Goal: Task Accomplishment & Management: Complete application form

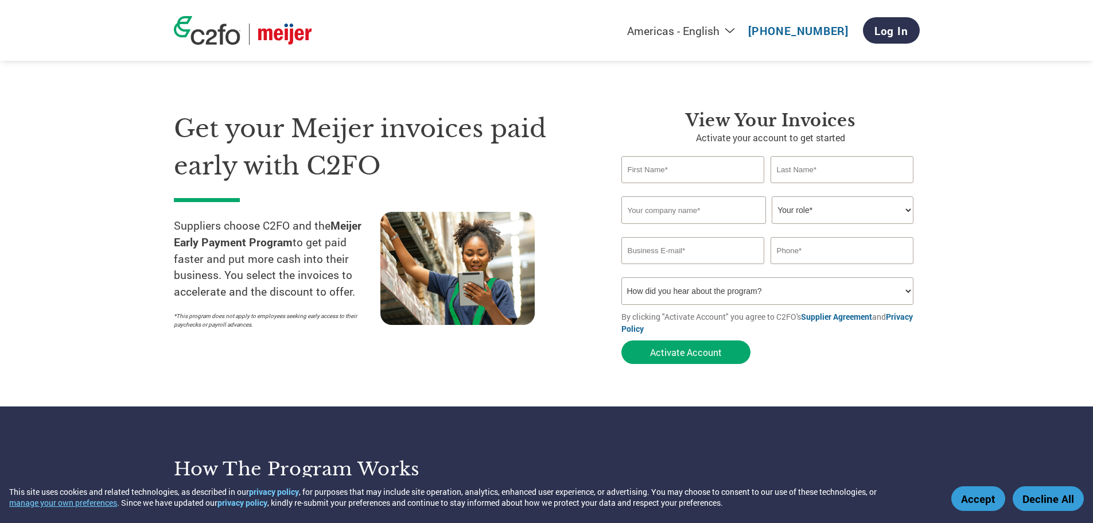
click at [659, 172] on input "text" at bounding box center [693, 169] width 143 height 27
type input "Tom"
click at [817, 170] on input "text" at bounding box center [842, 169] width 143 height 27
type input "Hayden"
click at [674, 213] on input "text" at bounding box center [694, 210] width 145 height 28
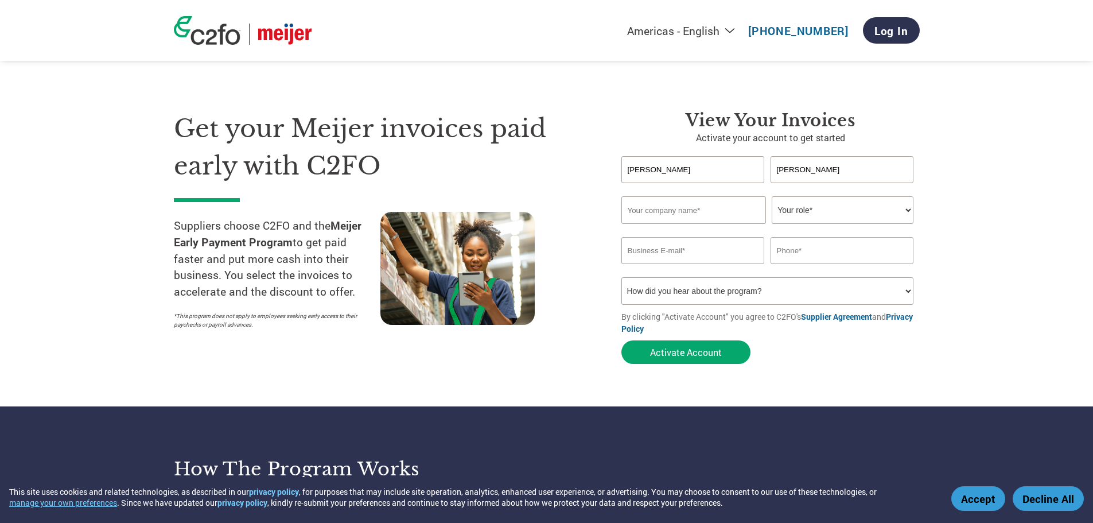
type input "Hayden Water Company, LLC"
click at [817, 216] on select "Your role* CFO Controller Credit Manager Finance Director Treasurer CEO Preside…" at bounding box center [843, 210] width 142 height 28
select select "PRESIDENT"
click at [772, 196] on select "Your role* CFO Controller Credit Manager Finance Director Treasurer CEO Preside…" at bounding box center [843, 210] width 142 height 28
click at [675, 252] on input "email" at bounding box center [693, 250] width 143 height 27
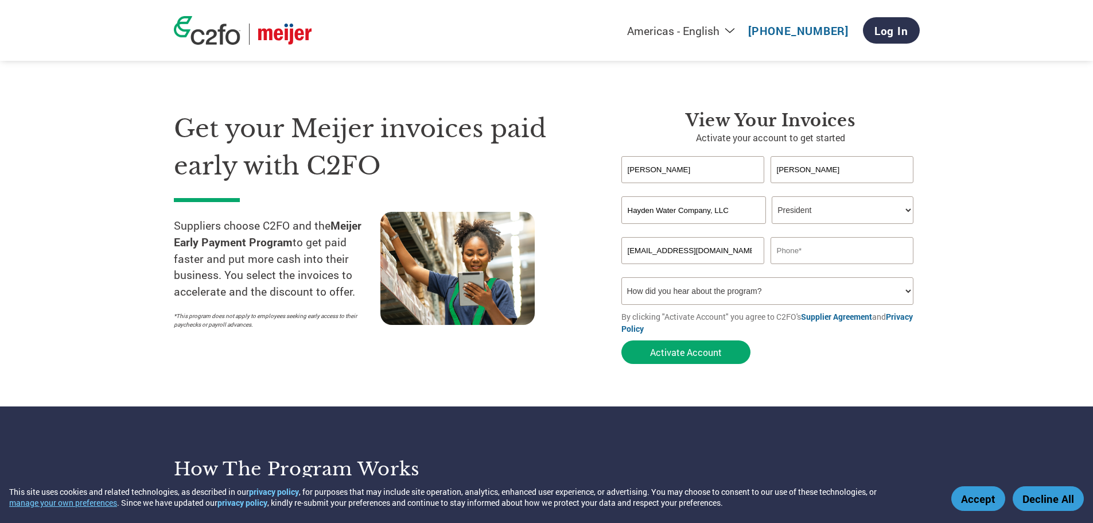
type input "thayden@haydenwater.com"
type input "9208924543"
click at [684, 298] on select "How did you hear about the program? Received a letter Email Social Media Online…" at bounding box center [768, 291] width 293 height 28
select select "Email"
click at [622, 277] on select "How did you hear about the program? Received a letter Email Social Media Online…" at bounding box center [768, 291] width 293 height 28
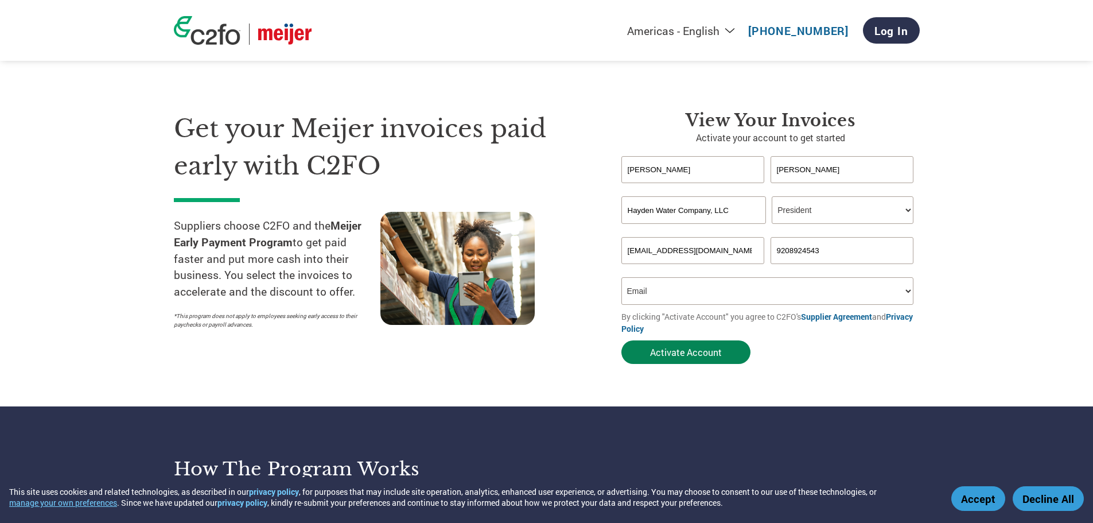
click at [664, 355] on button "Activate Account" at bounding box center [686, 352] width 129 height 24
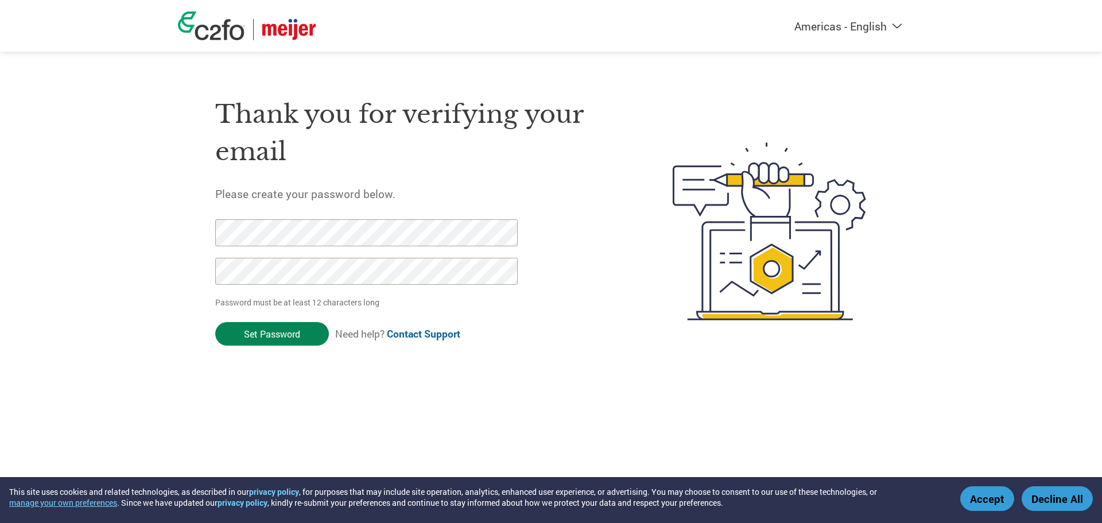
click at [291, 328] on input "Set Password" at bounding box center [272, 334] width 114 height 24
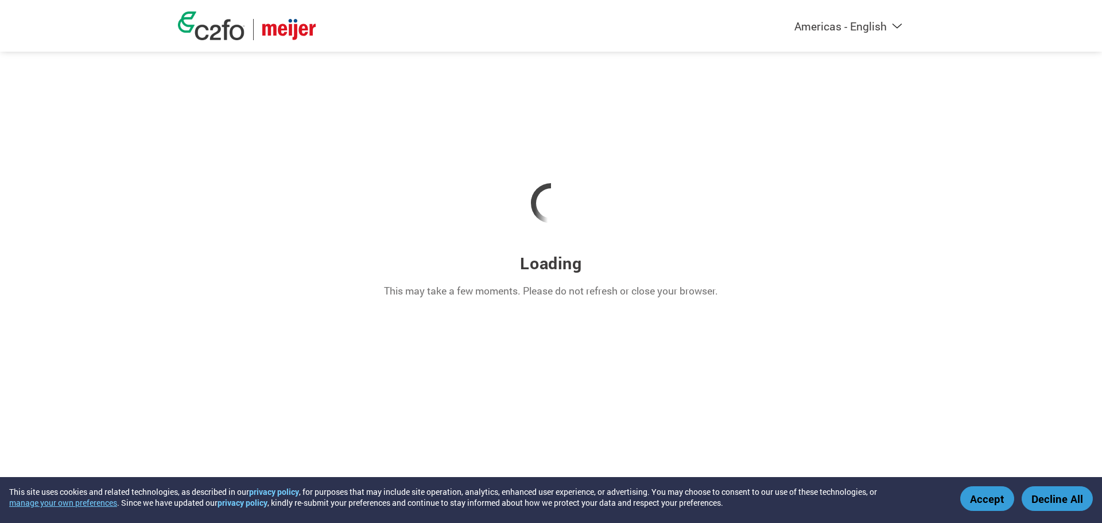
click at [993, 498] on button "Accept" at bounding box center [987, 498] width 54 height 25
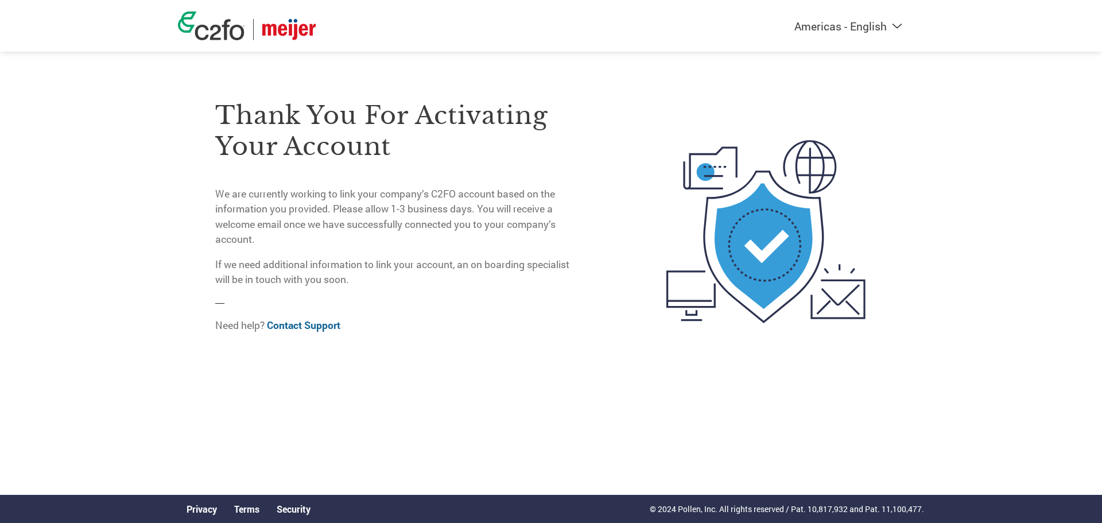
click at [201, 33] on img at bounding box center [211, 25] width 67 height 29
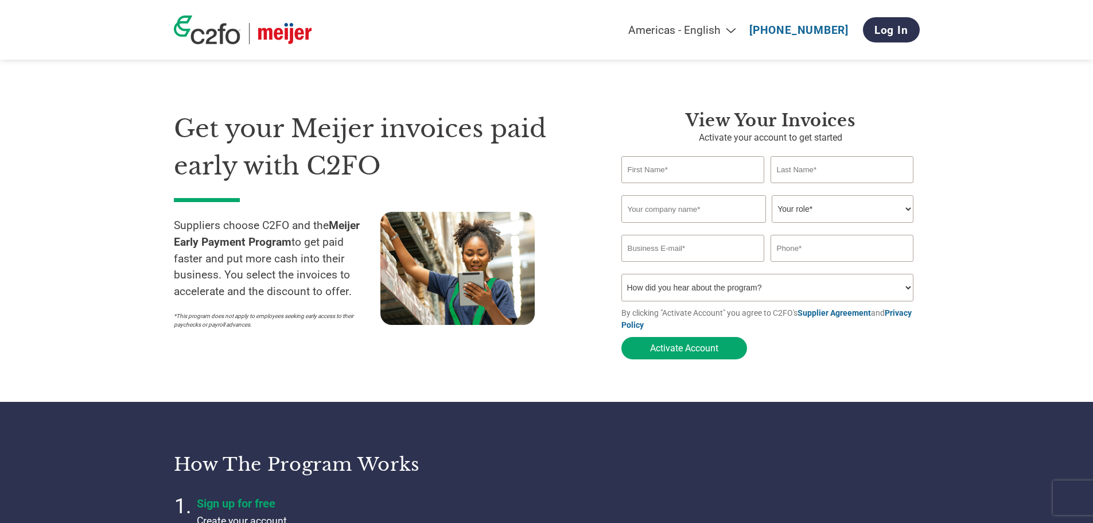
click at [281, 36] on img at bounding box center [284, 33] width 53 height 21
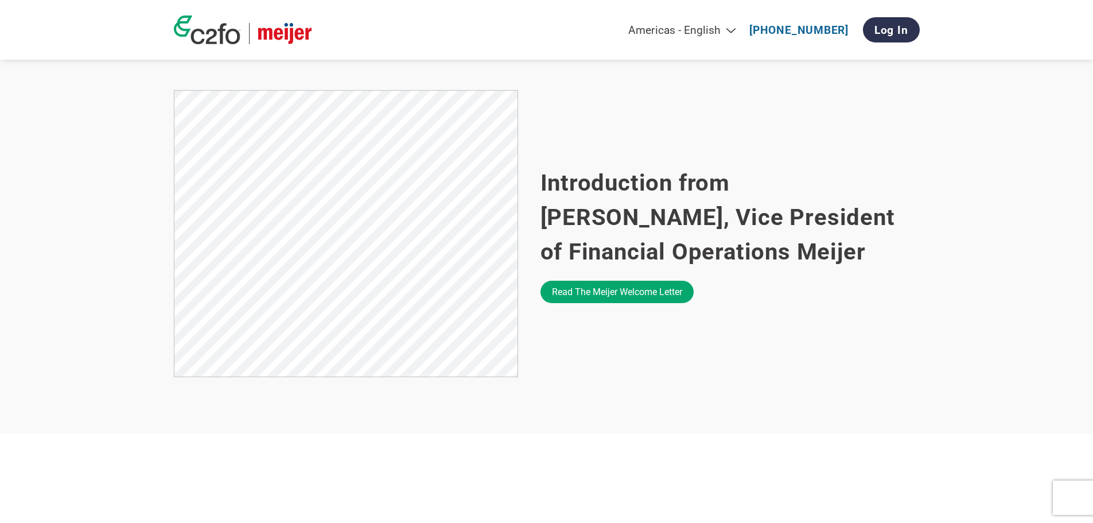
scroll to position [689, 0]
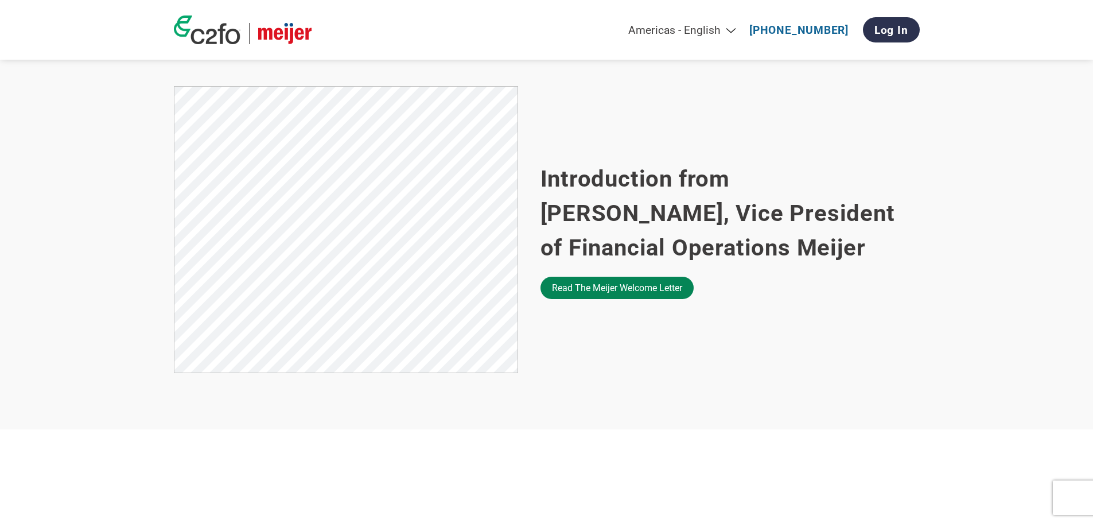
click at [599, 293] on link "Read the Meijer welcome letter" at bounding box center [617, 288] width 153 height 22
